Goal: Understand process/instructions: Learn how to perform a task or action

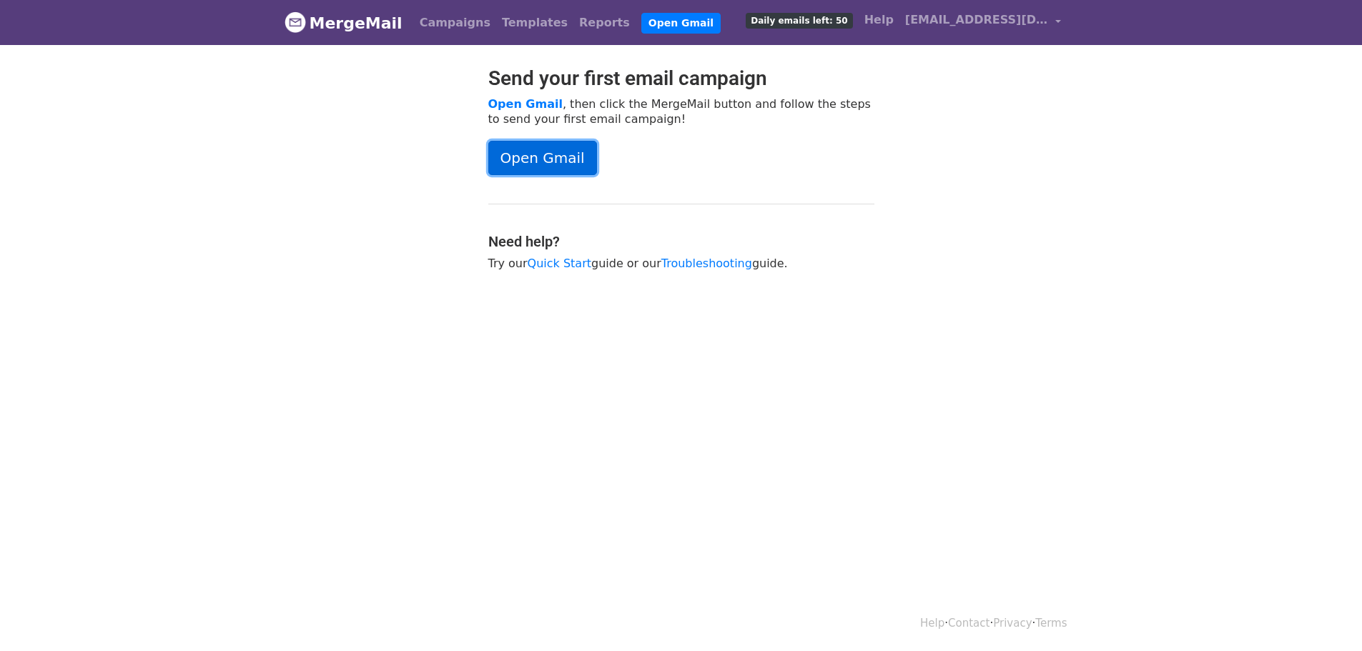
click at [543, 148] on link "Open Gmail" at bounding box center [542, 158] width 109 height 34
click at [1024, 23] on span "[EMAIL_ADDRESS][DOMAIN_NAME]" at bounding box center [976, 19] width 143 height 17
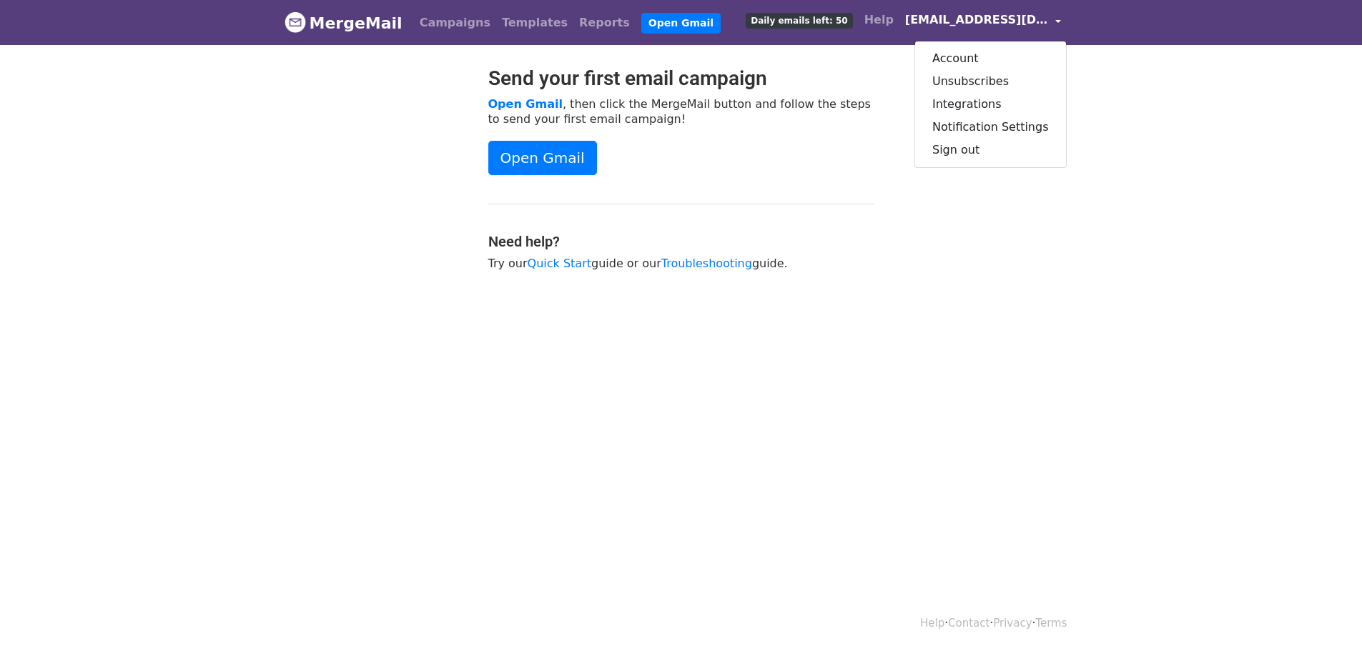
click at [1197, 101] on body "MergeMail Campaigns Templates Reports Open Gmail Daily emails left: 50 Help [EM…" at bounding box center [681, 171] width 1362 height 342
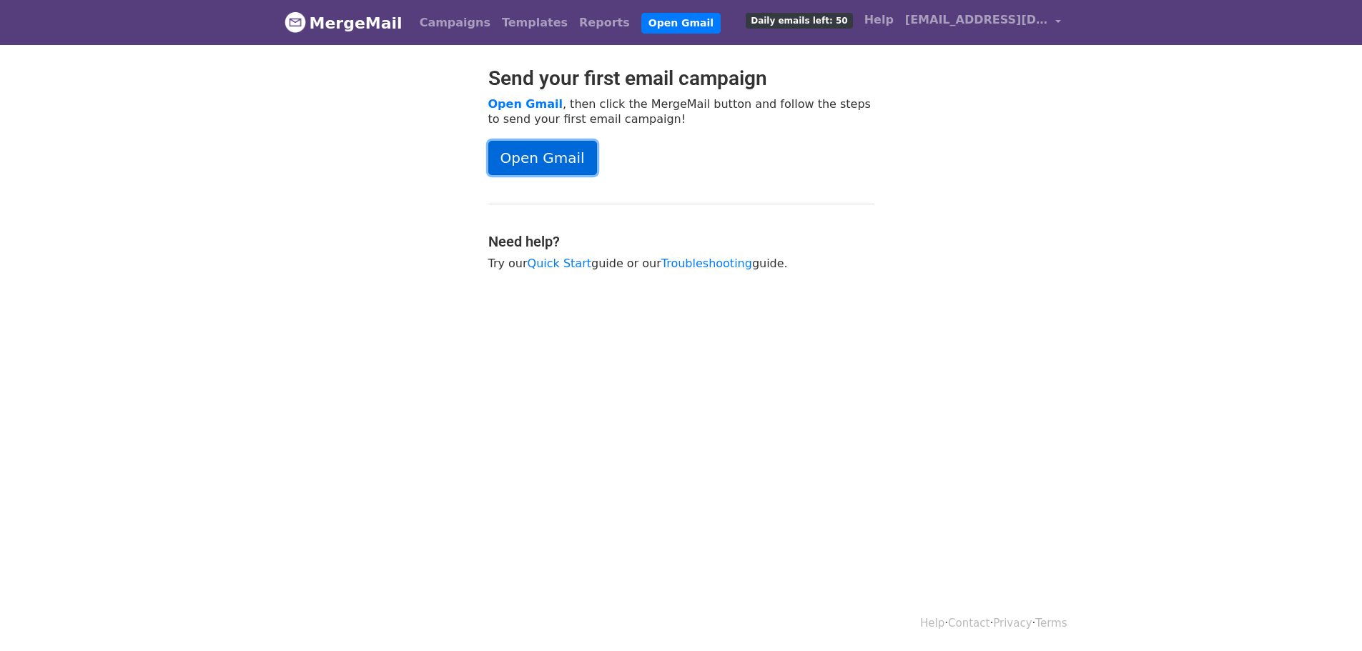
click at [510, 159] on link "Open Gmail" at bounding box center [542, 158] width 109 height 34
